Goal: Transaction & Acquisition: Purchase product/service

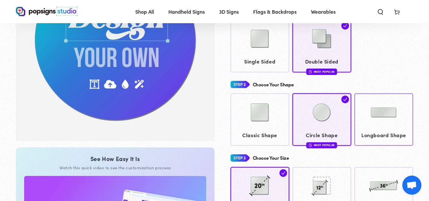
click at [369, 109] on img at bounding box center [384, 113] width 32 height 32
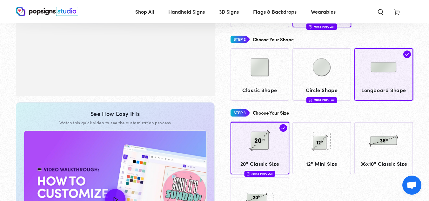
scroll to position [151, 0]
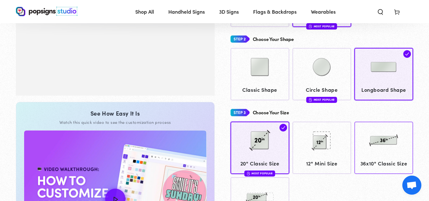
click at [367, 134] on div at bounding box center [384, 142] width 53 height 32
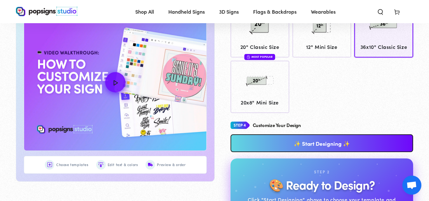
click at [360, 134] on link "✨ Start Designing ✨" at bounding box center [322, 143] width 183 height 18
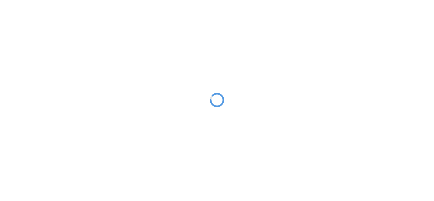
type textarea "An ancient tree with a door leading to a magical world"
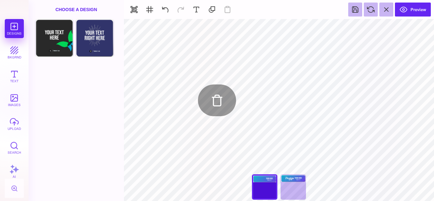
type input "#FFFFFF"
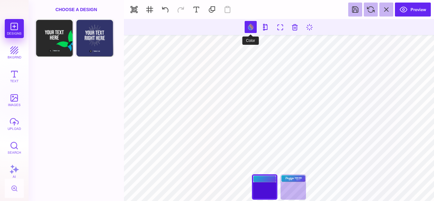
click at [249, 27] on button at bounding box center [251, 27] width 12 height 12
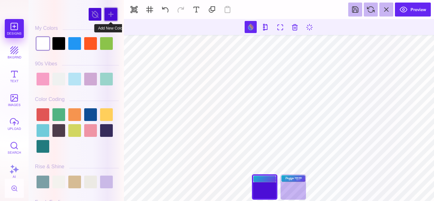
click at [111, 11] on div at bounding box center [111, 14] width 13 height 13
type input "#702C91"
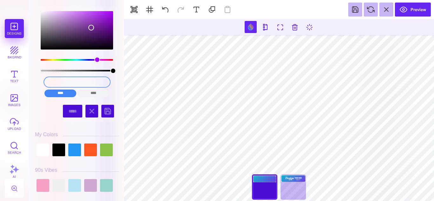
click at [87, 83] on input "#702C91" at bounding box center [76, 82] width 65 height 9
drag, startPoint x: 87, startPoint y: 83, endPoint x: 6, endPoint y: 93, distance: 81.3
click at [6, 93] on section "Designs bkgrnd Text images upload Search AI #702C91" at bounding box center [217, 100] width 434 height 201
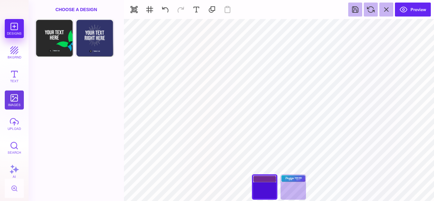
click at [13, 104] on button "images" at bounding box center [14, 100] width 19 height 19
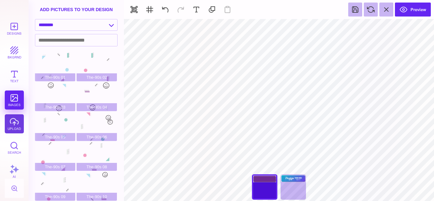
click at [12, 130] on button "upload" at bounding box center [14, 123] width 19 height 19
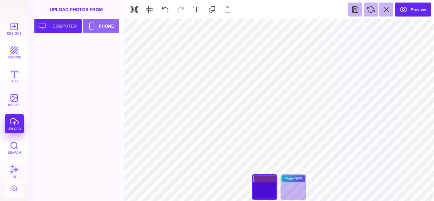
click at [75, 24] on button "Upload your artwork Computer" at bounding box center [58, 26] width 48 height 14
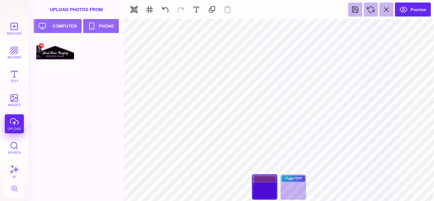
click at [65, 57] on div at bounding box center [55, 53] width 40 height 29
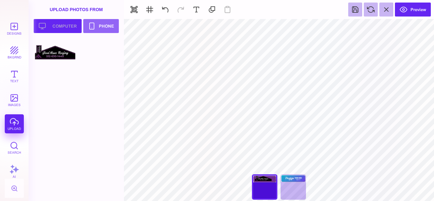
click at [53, 30] on button "Upload your artwork Computer" at bounding box center [58, 26] width 48 height 14
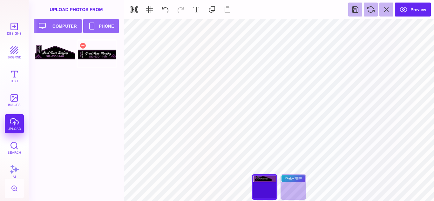
click at [90, 57] on div at bounding box center [97, 53] width 40 height 29
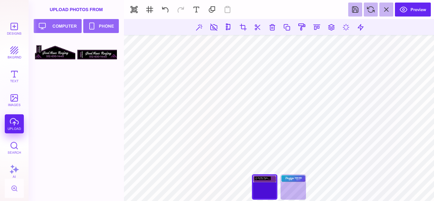
click at [421, 191] on section "***** **** Front Back" at bounding box center [279, 110] width 310 height 182
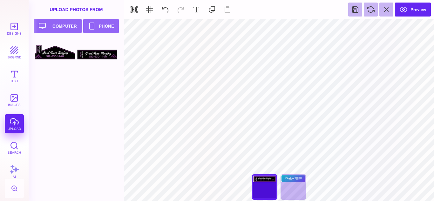
type input "#702C91"
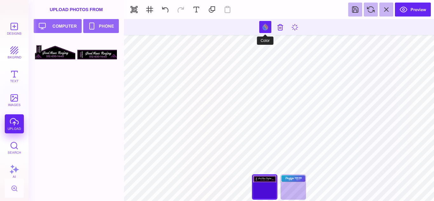
click at [263, 26] on button at bounding box center [265, 27] width 12 height 12
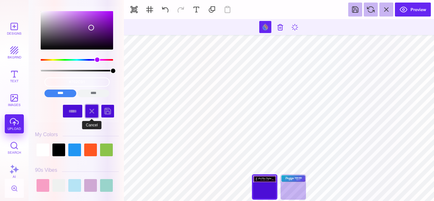
click at [92, 112] on div at bounding box center [91, 111] width 13 height 13
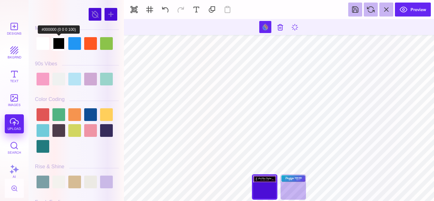
click at [60, 44] on div at bounding box center [58, 43] width 13 height 13
type input "#000000"
click at [167, 187] on section "***** **** Front Back" at bounding box center [279, 188] width 310 height 11
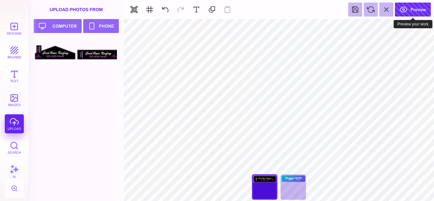
click at [401, 13] on button "Preview" at bounding box center [413, 10] width 36 height 14
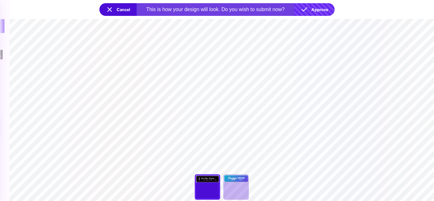
click at [308, 10] on button "Approve" at bounding box center [314, 9] width 40 height 13
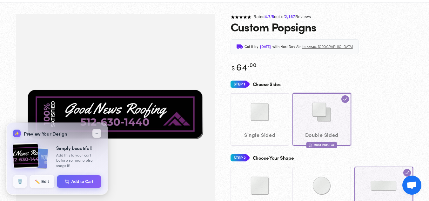
scroll to position [34, 0]
click at [271, 101] on div "Single Sided Double Sided Most Popular" at bounding box center [322, 119] width 183 height 52
click at [259, 141] on div "Single Sided Double Sided Most Popular" at bounding box center [322, 119] width 183 height 52
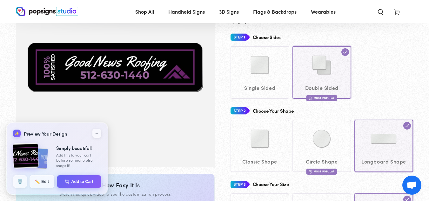
scroll to position [53, 0]
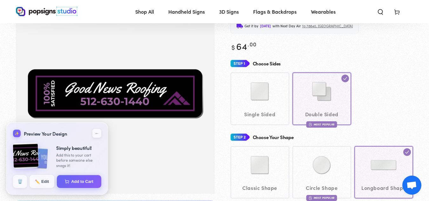
click at [243, 121] on div "Single Sided Double Sided Most Popular" at bounding box center [322, 98] width 183 height 52
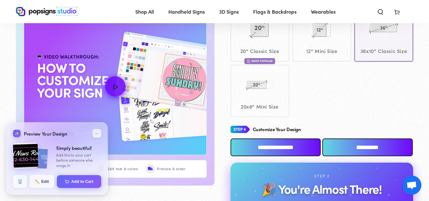
scroll to position [269, 0]
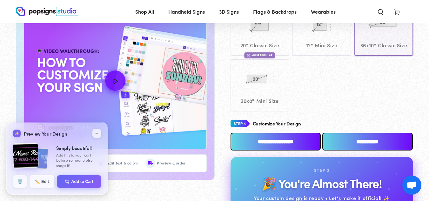
click at [286, 137] on input "**********" at bounding box center [276, 142] width 91 height 18
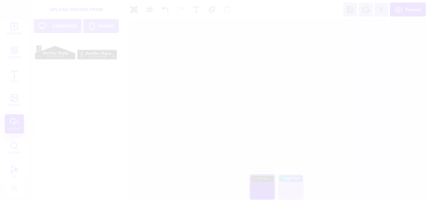
scroll to position [0, 0]
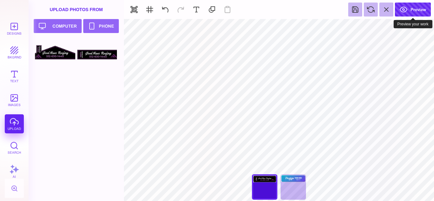
click at [420, 9] on button "Preview" at bounding box center [413, 10] width 36 height 14
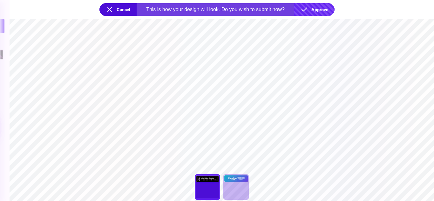
click at [308, 11] on button "Approve" at bounding box center [314, 9] width 40 height 13
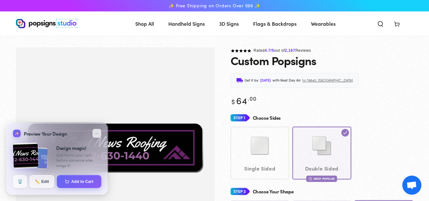
click at [271, 153] on div "Single Sided Double Sided Most Popular" at bounding box center [322, 153] width 183 height 52
click at [259, 154] on div "Single Sided Double Sided Most Popular" at bounding box center [322, 153] width 183 height 52
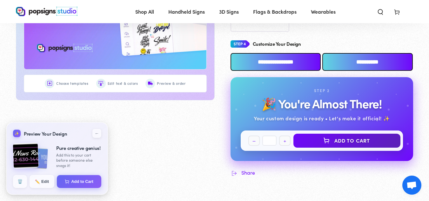
scroll to position [350, 0]
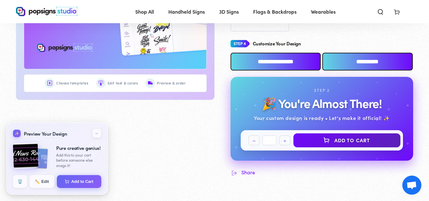
click at [355, 61] on input "**********" at bounding box center [368, 62] width 91 height 18
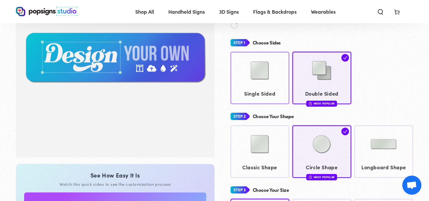
click at [266, 69] on img at bounding box center [260, 71] width 32 height 32
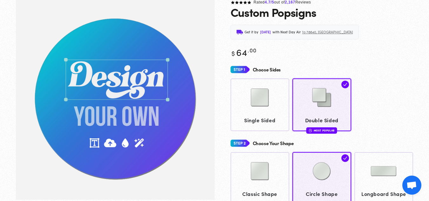
scroll to position [47, 0]
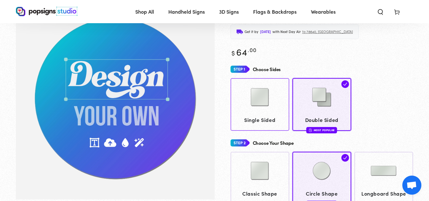
click at [259, 103] on img at bounding box center [260, 97] width 32 height 32
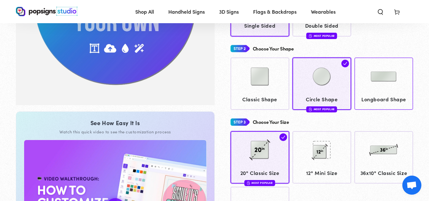
click at [369, 74] on img at bounding box center [384, 77] width 32 height 32
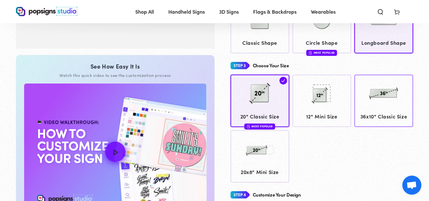
scroll to position [199, 0]
click at [380, 94] on img at bounding box center [384, 93] width 32 height 32
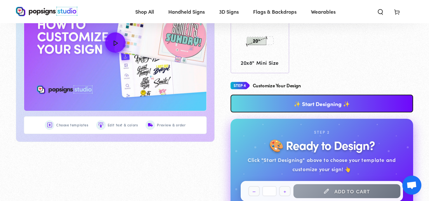
click at [330, 106] on link "✨ Start Designing ✨" at bounding box center [322, 104] width 183 height 18
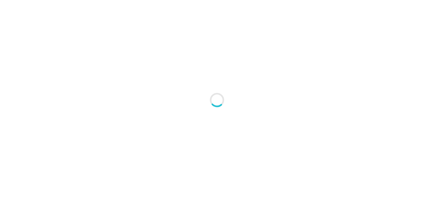
type textarea "An ancient tree with a door leading to a magical world"
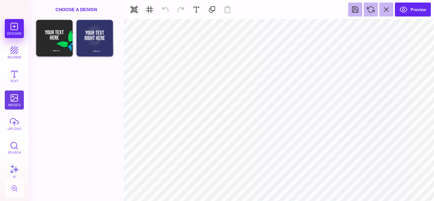
click at [17, 99] on button "images" at bounding box center [14, 100] width 19 height 19
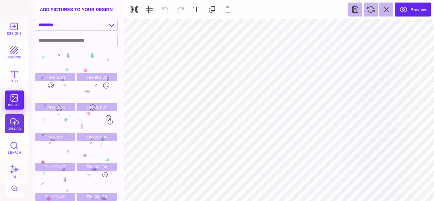
click at [17, 126] on button "upload" at bounding box center [14, 123] width 19 height 19
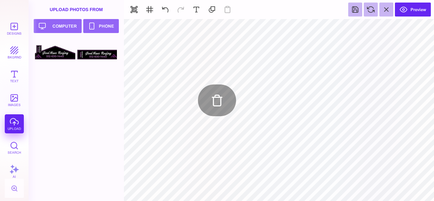
type input "#FFFFFF"
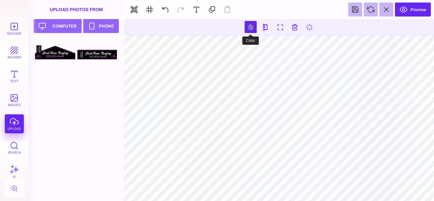
click at [248, 30] on button at bounding box center [251, 27] width 12 height 12
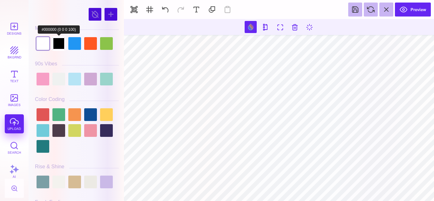
click at [60, 38] on div at bounding box center [58, 43] width 13 height 13
type input "#000000"
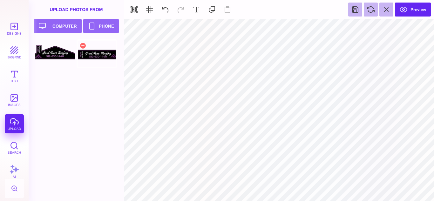
click at [98, 53] on div at bounding box center [97, 53] width 40 height 29
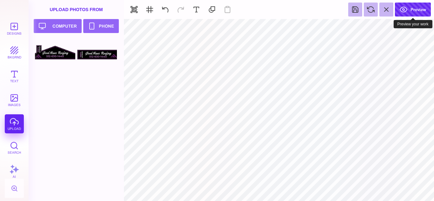
click at [412, 14] on button "Preview" at bounding box center [413, 10] width 36 height 14
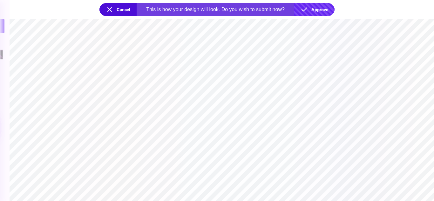
click at [321, 10] on button "Approve" at bounding box center [314, 9] width 40 height 13
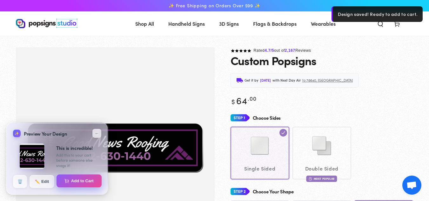
click at [90, 178] on button "Add to Cart" at bounding box center [79, 180] width 45 height 13
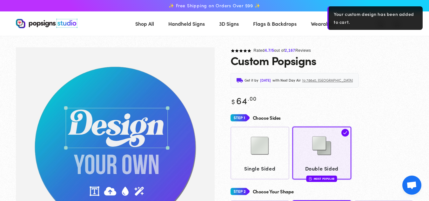
scroll to position [47, 0]
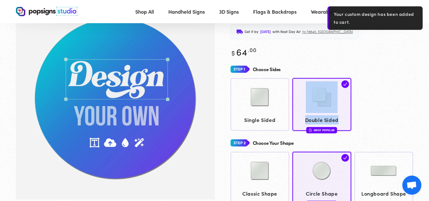
drag, startPoint x: 373, startPoint y: 80, endPoint x: 359, endPoint y: 137, distance: 58.8
click at [359, 137] on div "Choose Sides Single Sided Double Sided Most Popular Choose Your Shape" at bounding box center [322, 199] width 183 height 270
click at [385, 108] on div "Single Sided Double Sided Most Popular" at bounding box center [322, 104] width 183 height 52
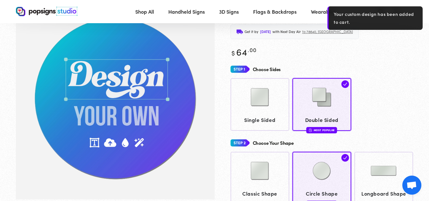
click at [412, 37] on div "Get it by Monday, Sep 8 with Next Day Air to 78640, TX" at bounding box center [322, 31] width 183 height 15
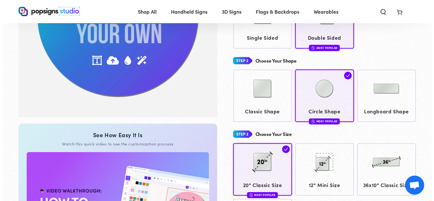
scroll to position [0, 0]
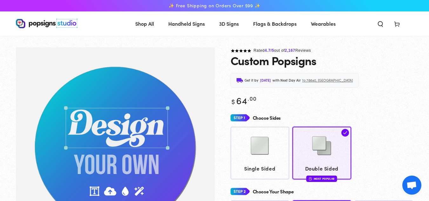
click at [397, 23] on icon at bounding box center [397, 24] width 6 height 6
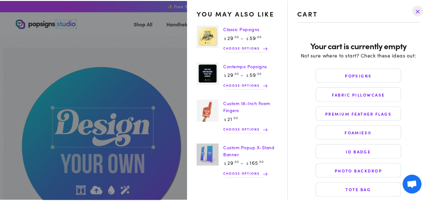
scroll to position [6, 0]
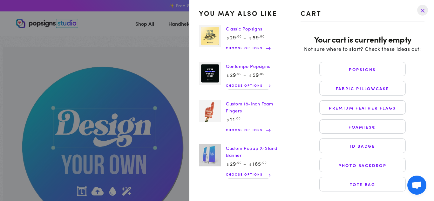
click at [426, 4] on drawer-close-button at bounding box center [422, 10] width 17 height 14
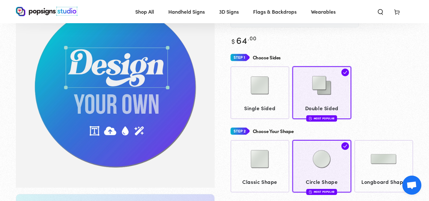
scroll to position [0, 0]
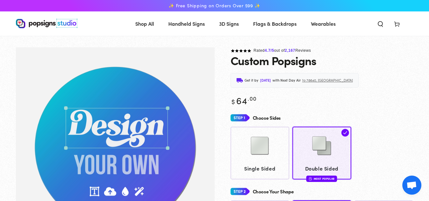
click at [397, 24] on icon at bounding box center [397, 24] width 6 height 6
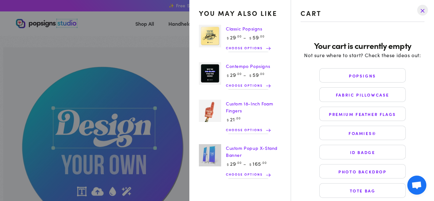
click at [424, 15] on drawer-close-button at bounding box center [422, 10] width 17 height 14
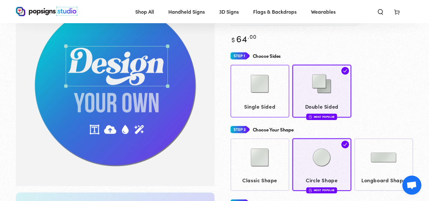
click at [287, 108] on link "Single Sided" at bounding box center [260, 91] width 59 height 52
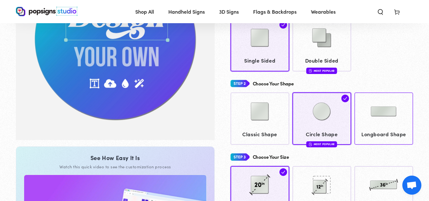
click at [384, 117] on img at bounding box center [384, 112] width 32 height 32
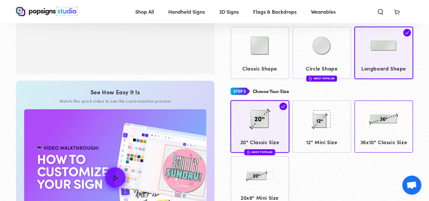
click at [382, 108] on img at bounding box center [384, 119] width 32 height 32
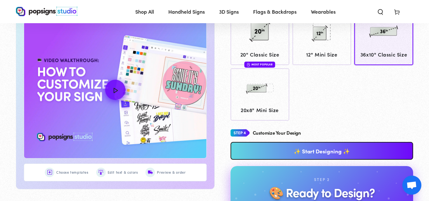
click at [320, 158] on link "✨ Start Designing ✨" at bounding box center [322, 151] width 183 height 18
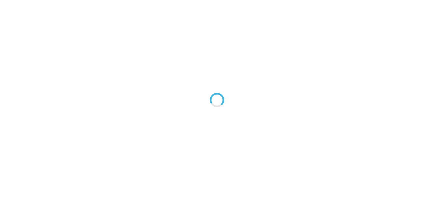
type textarea "An ancient tree with a door leading to a magical world"
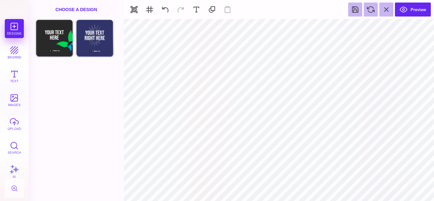
type input "#FFFFFF"
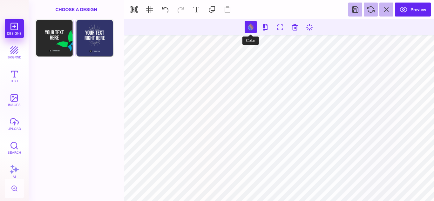
click at [250, 30] on button at bounding box center [251, 27] width 12 height 12
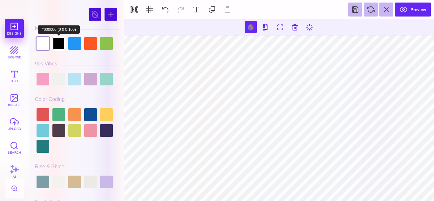
click at [59, 45] on div at bounding box center [58, 43] width 13 height 13
type input "#000000"
drag, startPoint x: 13, startPoint y: 125, endPoint x: 0, endPoint y: 119, distance: 13.9
click at [0, 119] on div "Designs bkgrnd Text images upload Search AI" at bounding box center [14, 110] width 29 height 182
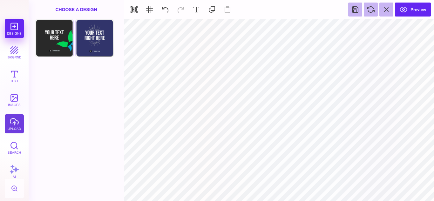
click at [15, 129] on button "upload" at bounding box center [14, 123] width 19 height 19
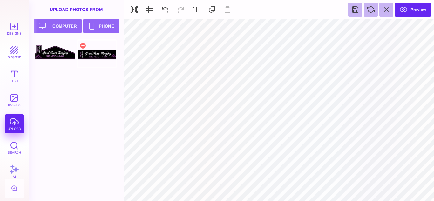
click at [93, 52] on div at bounding box center [97, 53] width 40 height 29
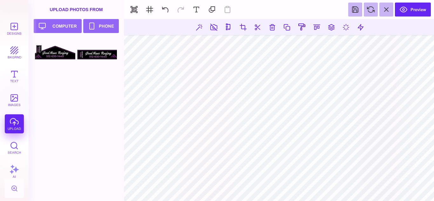
click at [407, 182] on section at bounding box center [279, 110] width 310 height 182
click at [394, 173] on section at bounding box center [279, 110] width 310 height 182
click at [417, 186] on section at bounding box center [279, 110] width 310 height 182
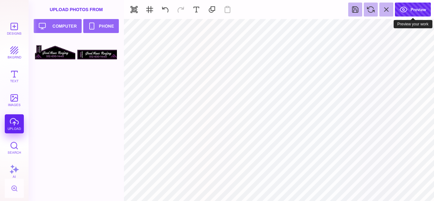
click at [410, 16] on button "Preview" at bounding box center [413, 10] width 36 height 14
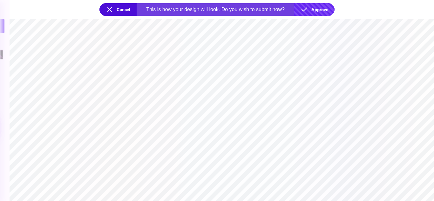
click at [317, 11] on button "Approve" at bounding box center [314, 9] width 40 height 13
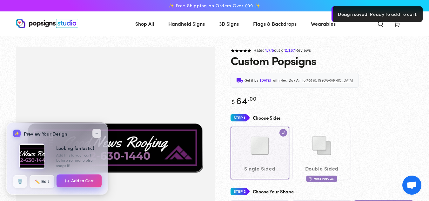
click at [71, 181] on button "Add to Cart" at bounding box center [79, 180] width 45 height 13
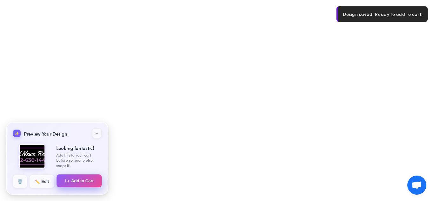
select select "**********"
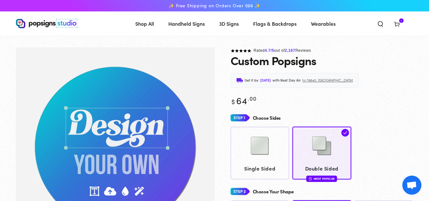
click at [399, 22] on icon at bounding box center [397, 24] width 6 height 6
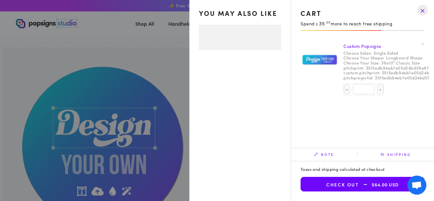
select select "**********"
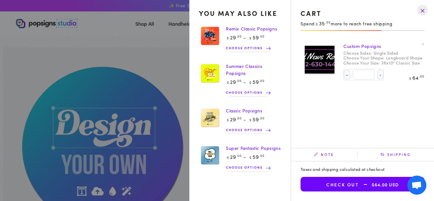
click at [326, 185] on button "Check out $64.00 USD" at bounding box center [363, 184] width 124 height 15
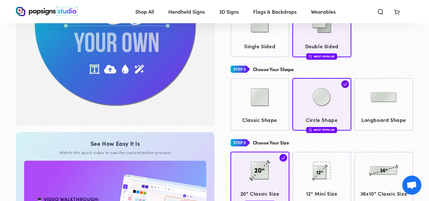
scroll to position [96, 0]
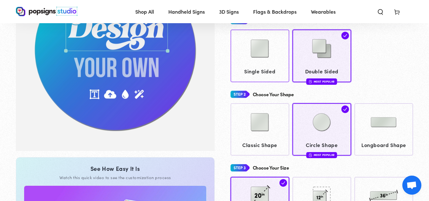
click at [269, 61] on img at bounding box center [260, 49] width 32 height 32
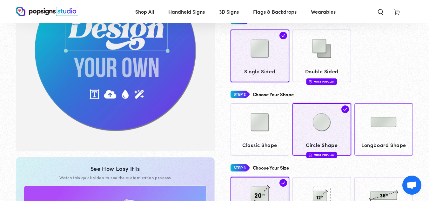
click at [397, 117] on img at bounding box center [384, 122] width 32 height 32
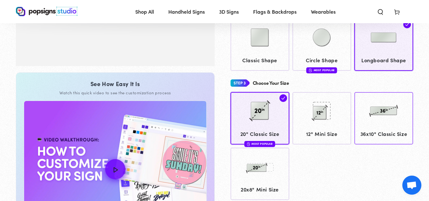
scroll to position [181, 0]
click at [386, 120] on img at bounding box center [384, 111] width 32 height 32
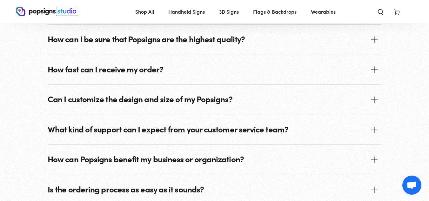
scroll to position [759, 0]
click at [272, 45] on span "How can I be sure that Popsigns are the highest quality?" at bounding box center [215, 39] width 334 height 30
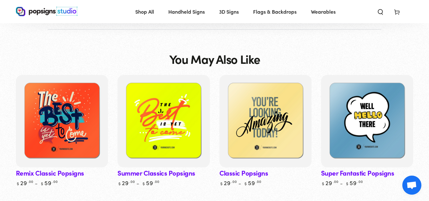
scroll to position [984, 0]
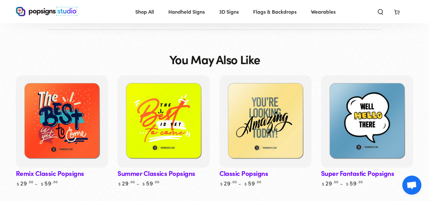
drag, startPoint x: 272, startPoint y: 45, endPoint x: 215, endPoint y: 52, distance: 57.3
click at [215, 53] on h2 "You May Also Like" at bounding box center [214, 59] width 91 height 13
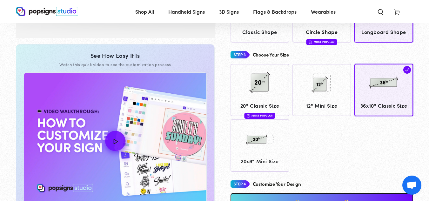
scroll to position [209, 0]
